Goal: Obtain resource: Obtain resource

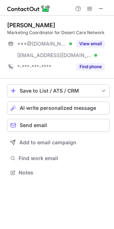
scroll to position [168, 114]
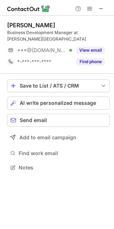
scroll to position [163, 114]
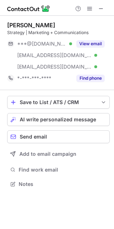
scroll to position [179, 114]
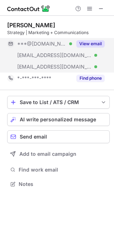
click at [91, 41] on button "View email" at bounding box center [91, 43] width 28 height 7
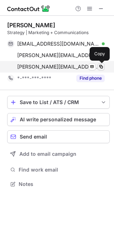
click at [101, 67] on span at bounding box center [101, 67] width 6 height 6
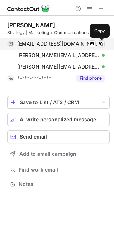
click at [102, 41] on button at bounding box center [101, 43] width 7 height 7
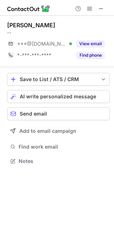
scroll to position [156, 114]
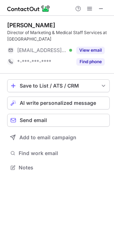
scroll to position [163, 114]
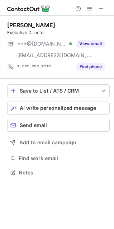
scroll to position [168, 114]
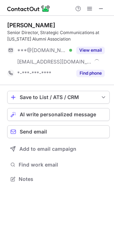
scroll to position [174, 114]
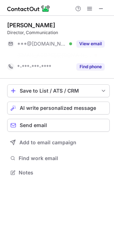
scroll to position [156, 114]
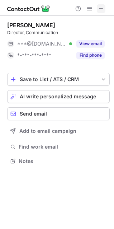
click at [101, 8] on span at bounding box center [101, 9] width 6 height 6
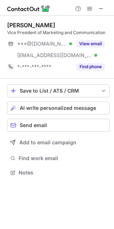
scroll to position [168, 114]
click at [102, 8] on span at bounding box center [101, 9] width 6 height 6
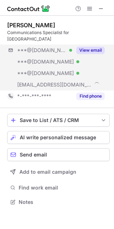
scroll to position [197, 114]
click at [95, 51] on button "View email" at bounding box center [91, 50] width 28 height 7
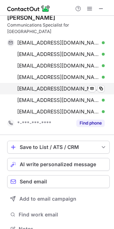
scroll to position [18, 0]
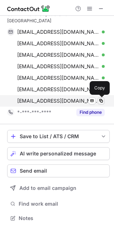
click at [102, 101] on span at bounding box center [101, 101] width 6 height 6
click at [102, 99] on span at bounding box center [101, 101] width 6 height 6
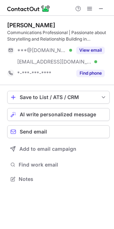
scroll to position [174, 114]
click at [101, 9] on span at bounding box center [101, 9] width 6 height 6
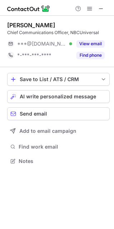
scroll to position [156, 114]
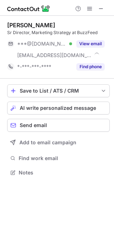
scroll to position [168, 114]
click at [99, 8] on span at bounding box center [101, 9] width 6 height 6
click at [99, 9] on span at bounding box center [101, 9] width 6 height 6
click at [103, 9] on span at bounding box center [101, 9] width 6 height 6
click at [103, 10] on span at bounding box center [101, 9] width 6 height 6
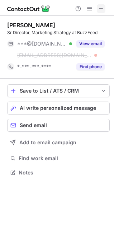
click at [103, 10] on span at bounding box center [101, 9] width 6 height 6
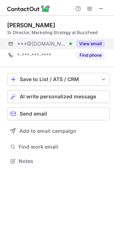
scroll to position [156, 114]
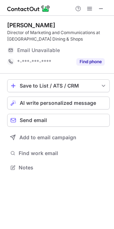
scroll to position [163, 114]
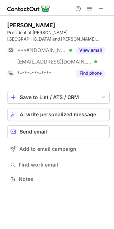
scroll to position [174, 114]
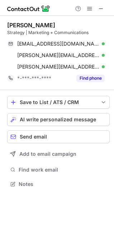
scroll to position [179, 114]
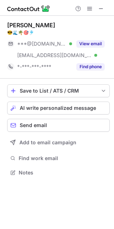
scroll to position [168, 114]
click at [105, 6] on button at bounding box center [101, 8] width 9 height 9
